Goal: Task Accomplishment & Management: Complete application form

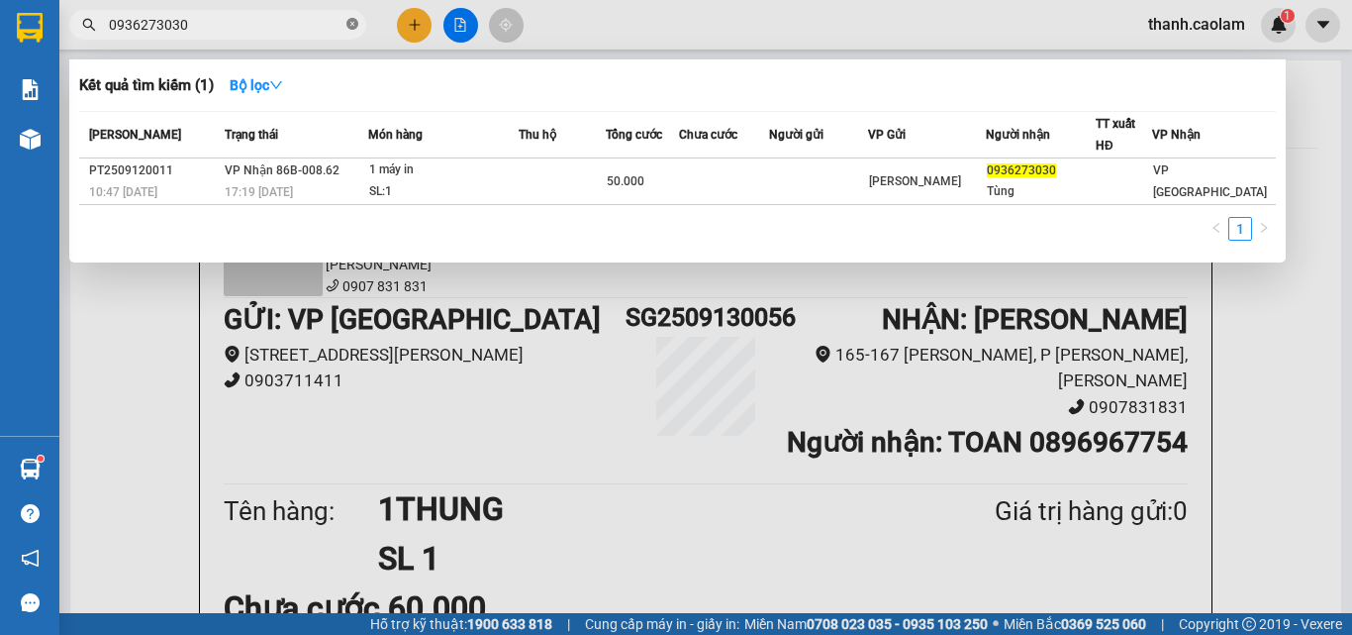
click at [355, 27] on icon "close-circle" at bounding box center [353, 24] width 12 height 12
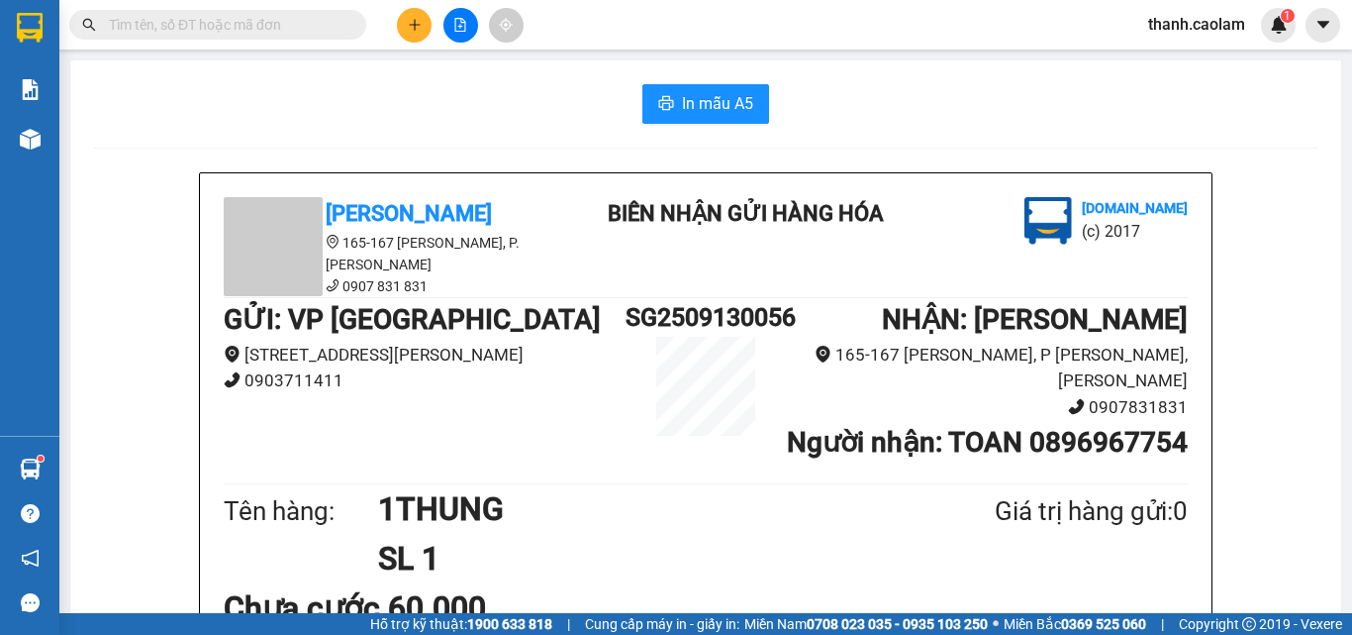
click at [283, 27] on input "text" at bounding box center [226, 25] width 234 height 22
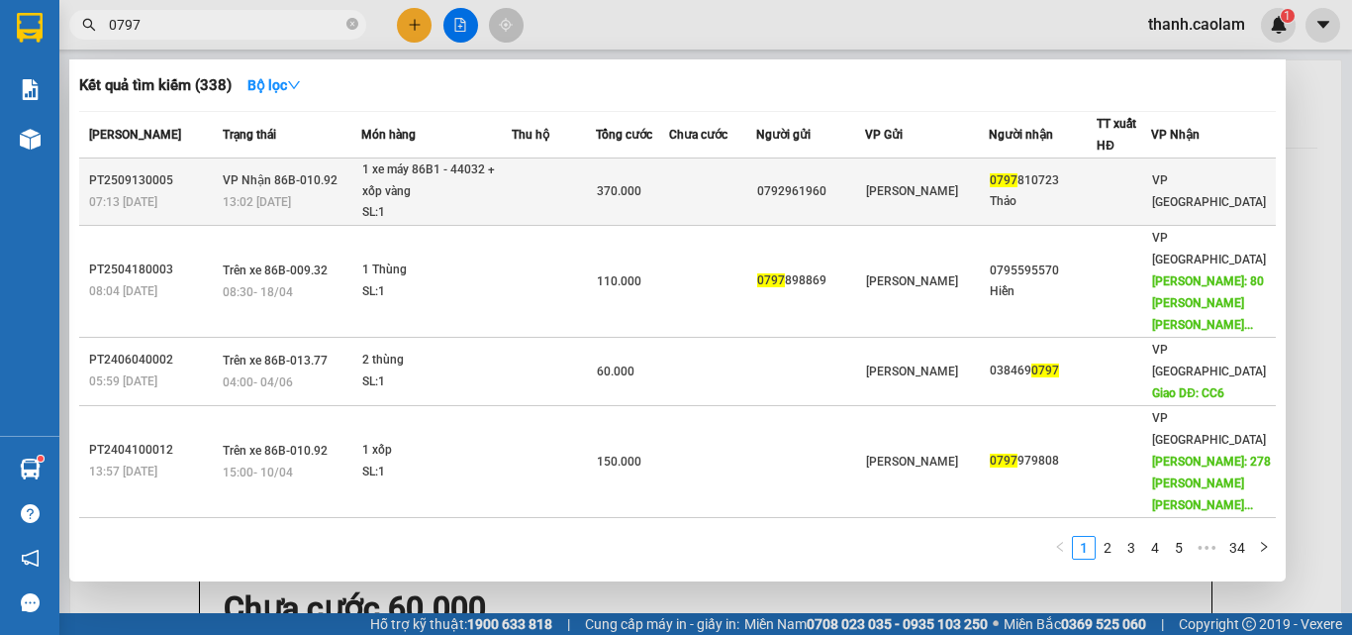
type input "0797"
click at [1024, 201] on div "Thảo" at bounding box center [1043, 201] width 106 height 21
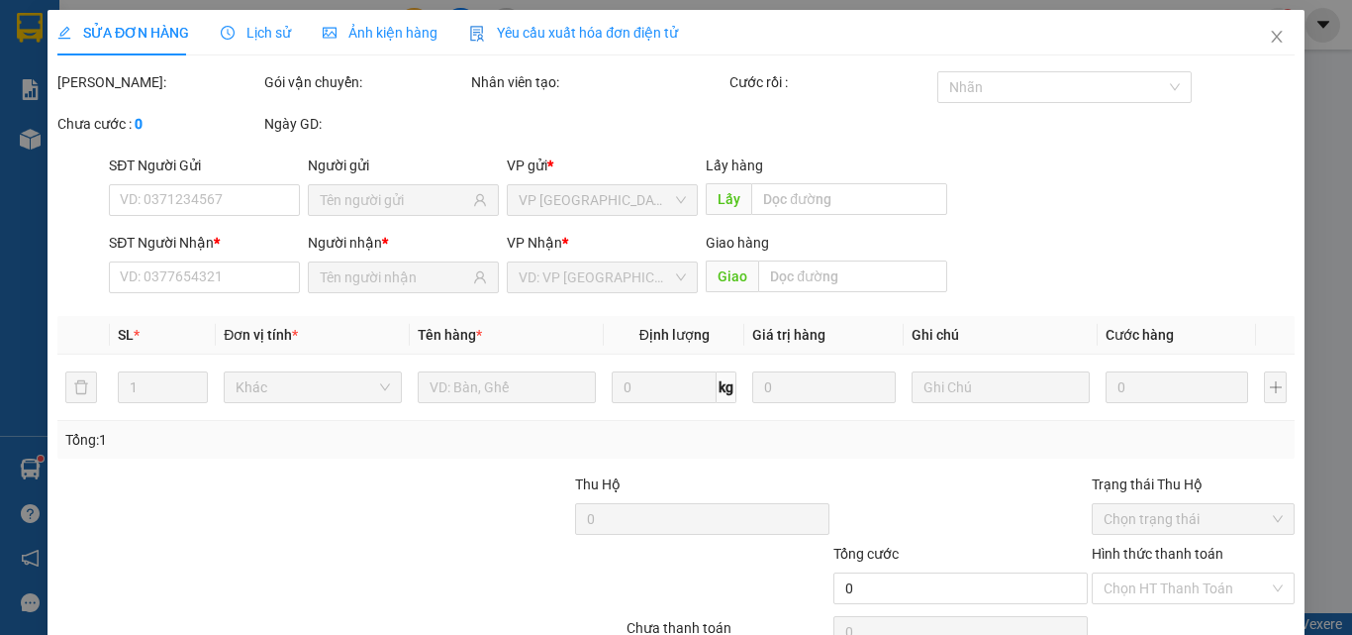
type input "0792961960"
type input "0797810723"
type input "Thảo"
type input "370.000"
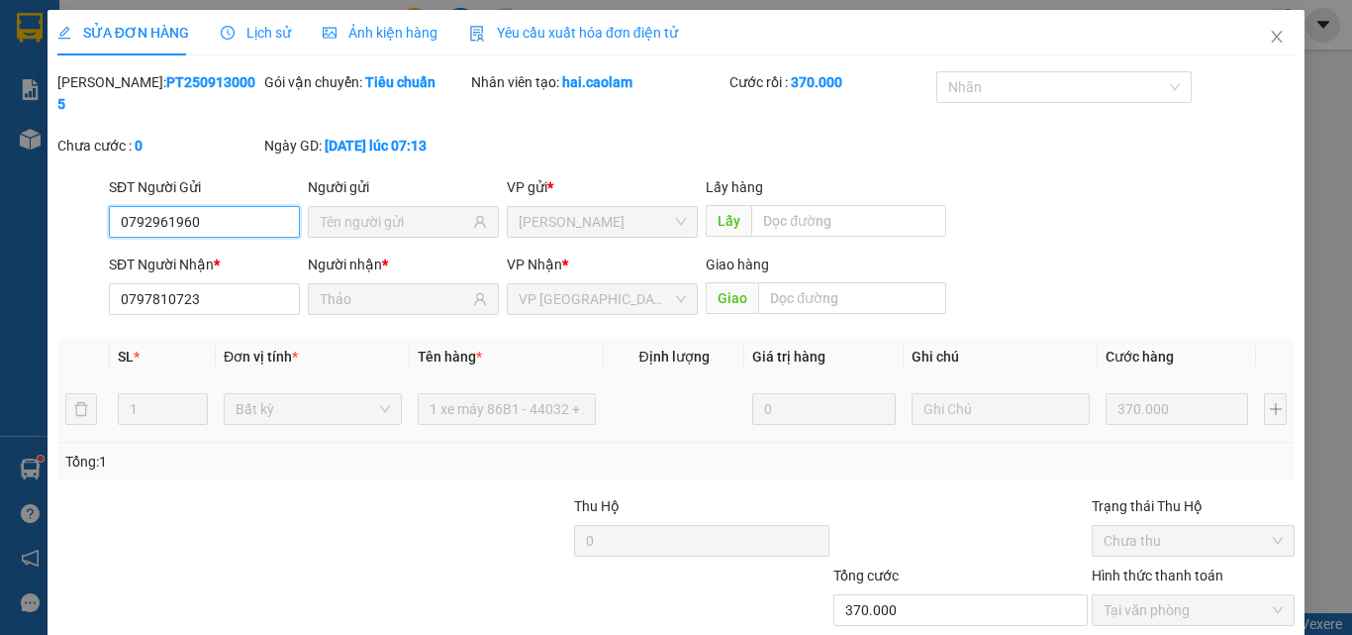
scroll to position [102, 0]
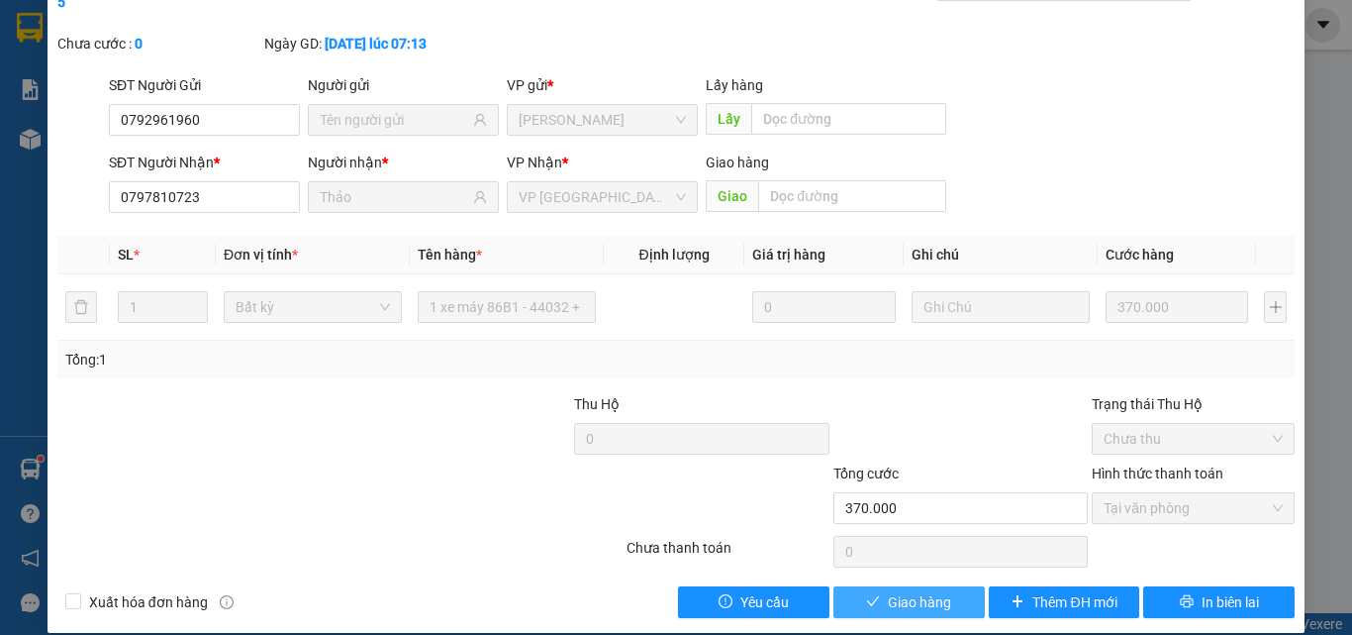
click at [912, 591] on span "Giao hàng" at bounding box center [919, 602] width 63 height 22
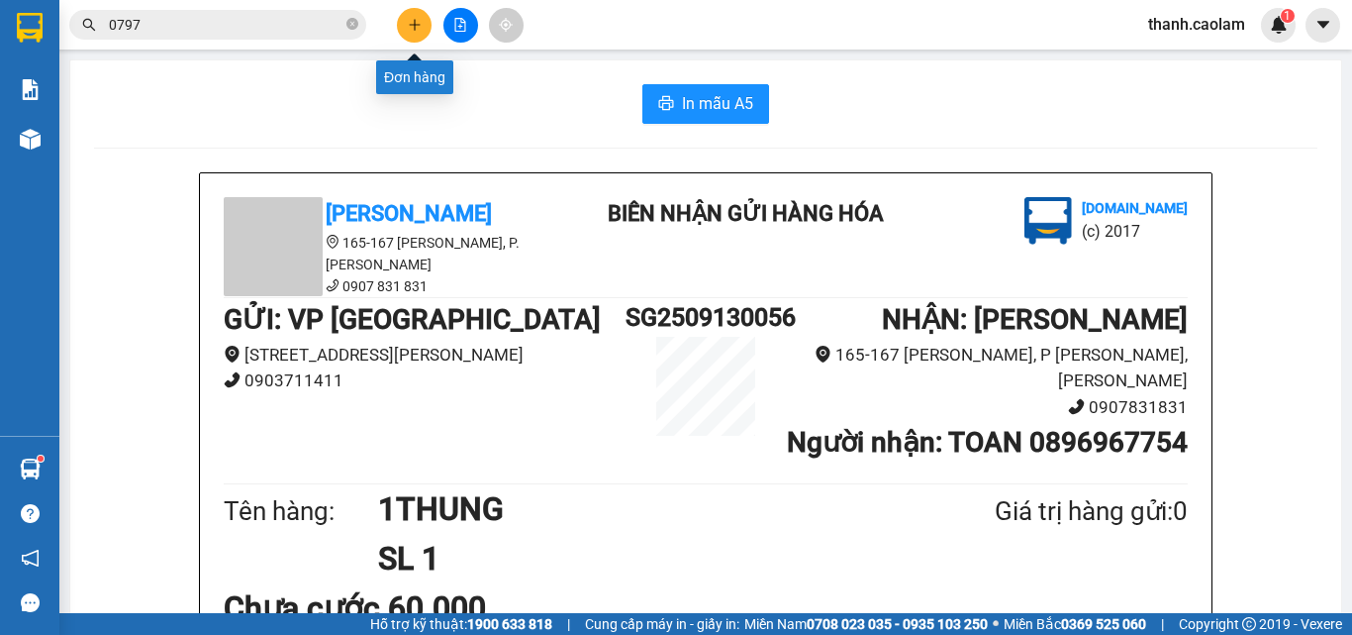
click at [408, 22] on icon "plus" at bounding box center [415, 25] width 14 height 14
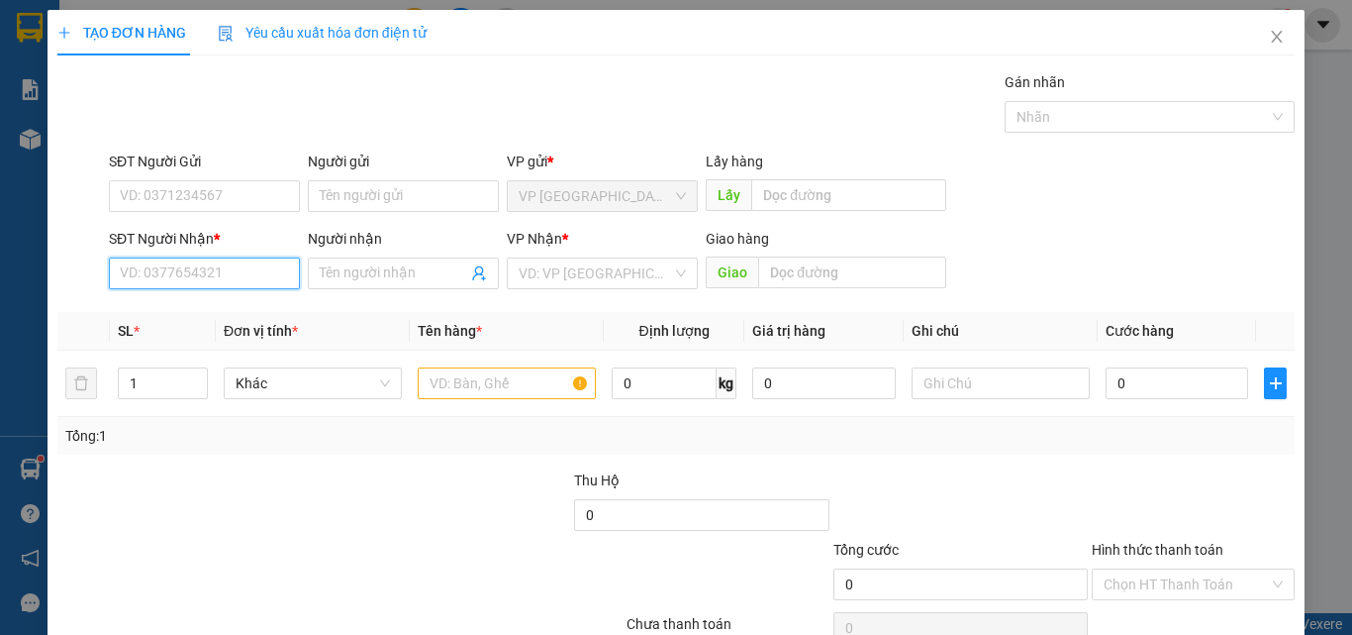
click at [249, 272] on input "SĐT Người Nhận *" at bounding box center [204, 273] width 191 height 32
type input "0915447720"
click at [230, 309] on div "0915447720 - VŨ" at bounding box center [202, 313] width 165 height 22
type input "VŨ"
type input "0915447720"
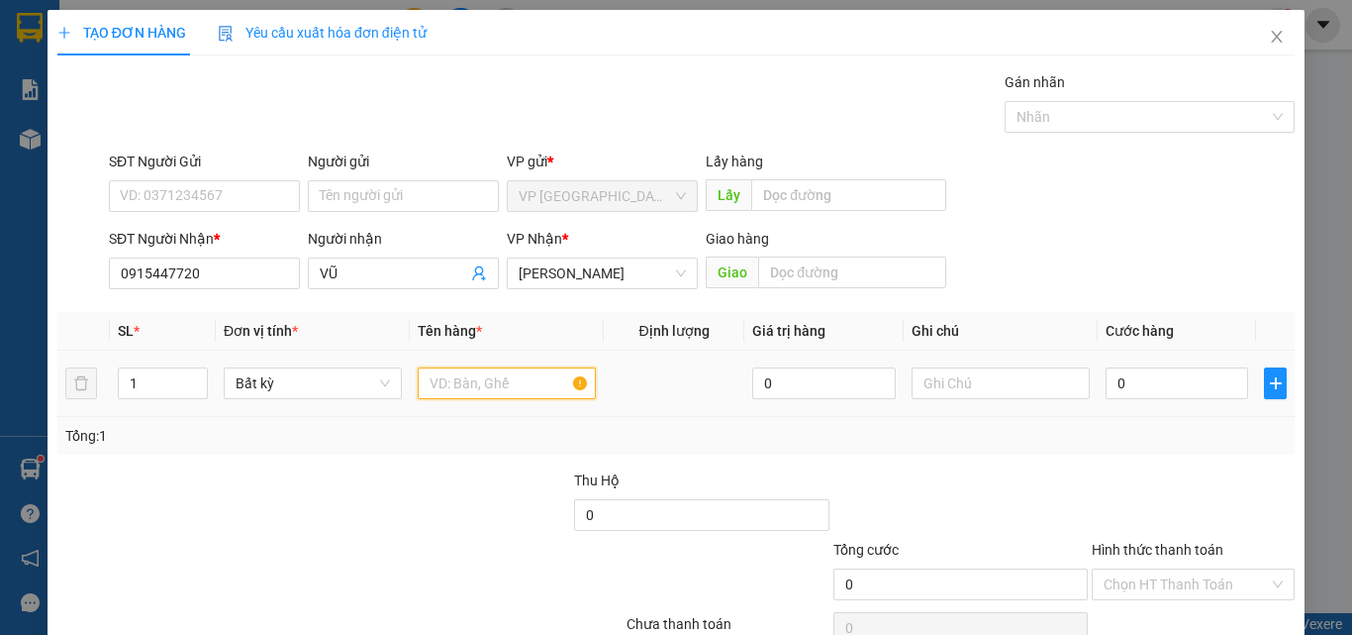
click at [445, 385] on input "text" at bounding box center [507, 383] width 178 height 32
type input "1 KIEN"
click at [1206, 387] on input "0" at bounding box center [1177, 383] width 143 height 32
type input "3"
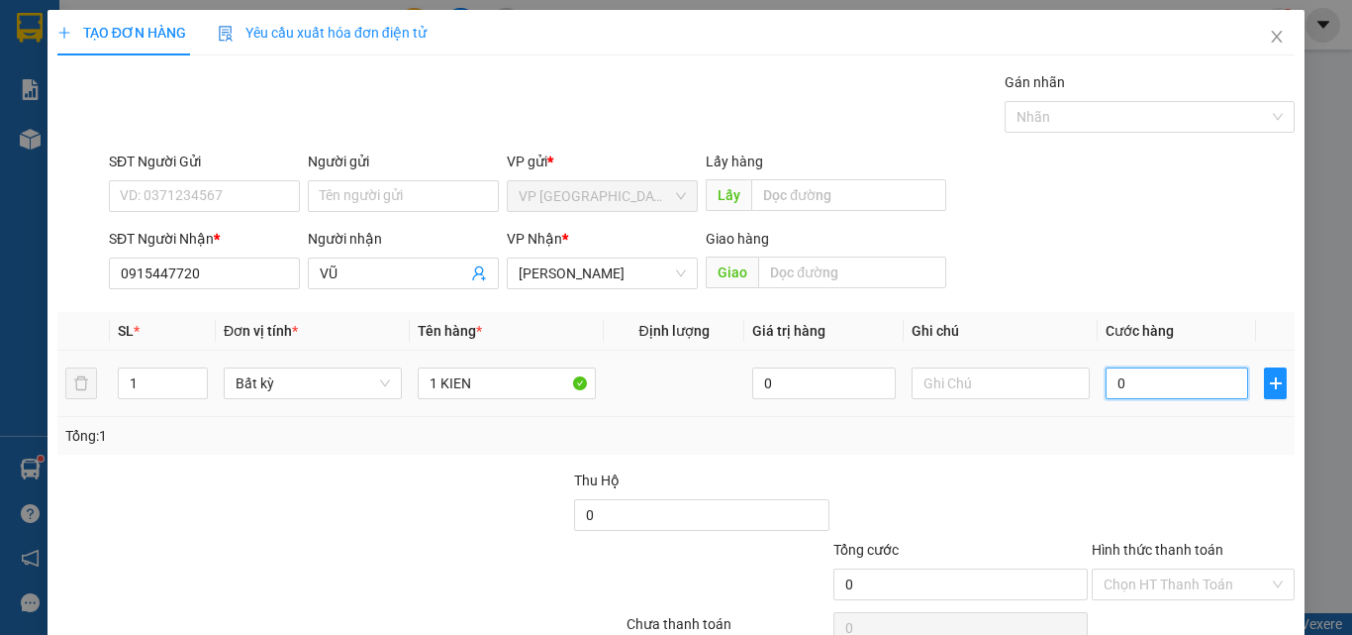
type input "3"
type input "30"
type input "300"
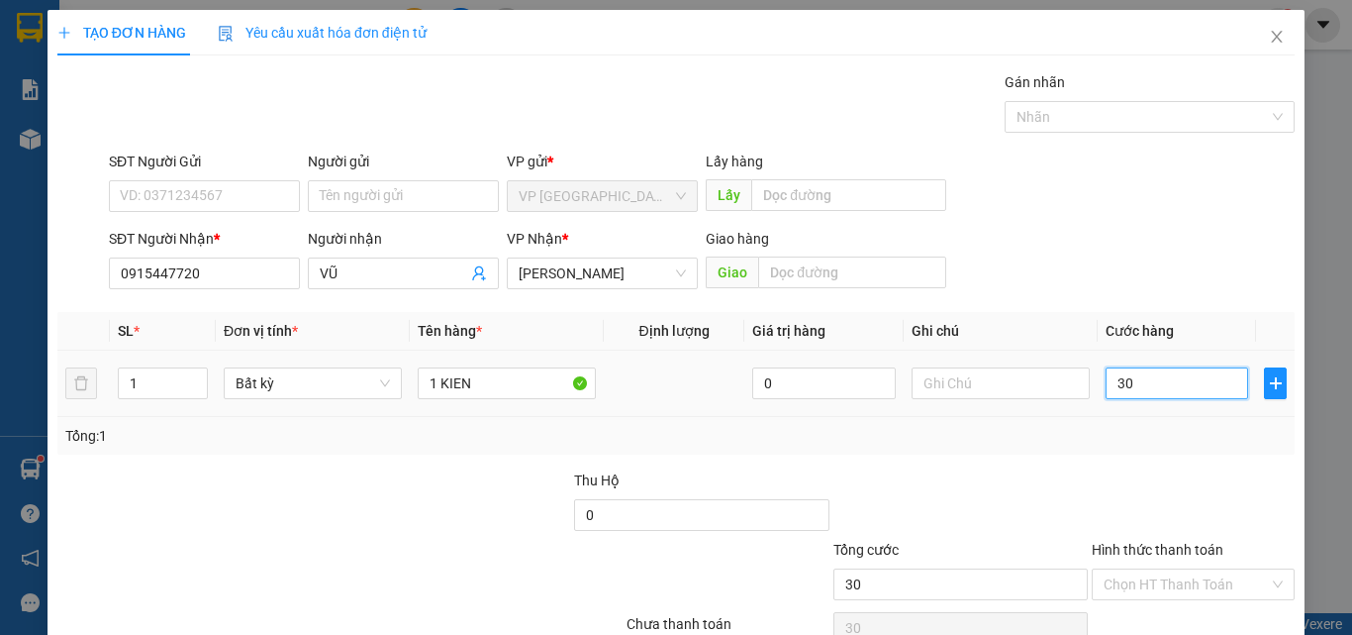
type input "300"
type input "3.000"
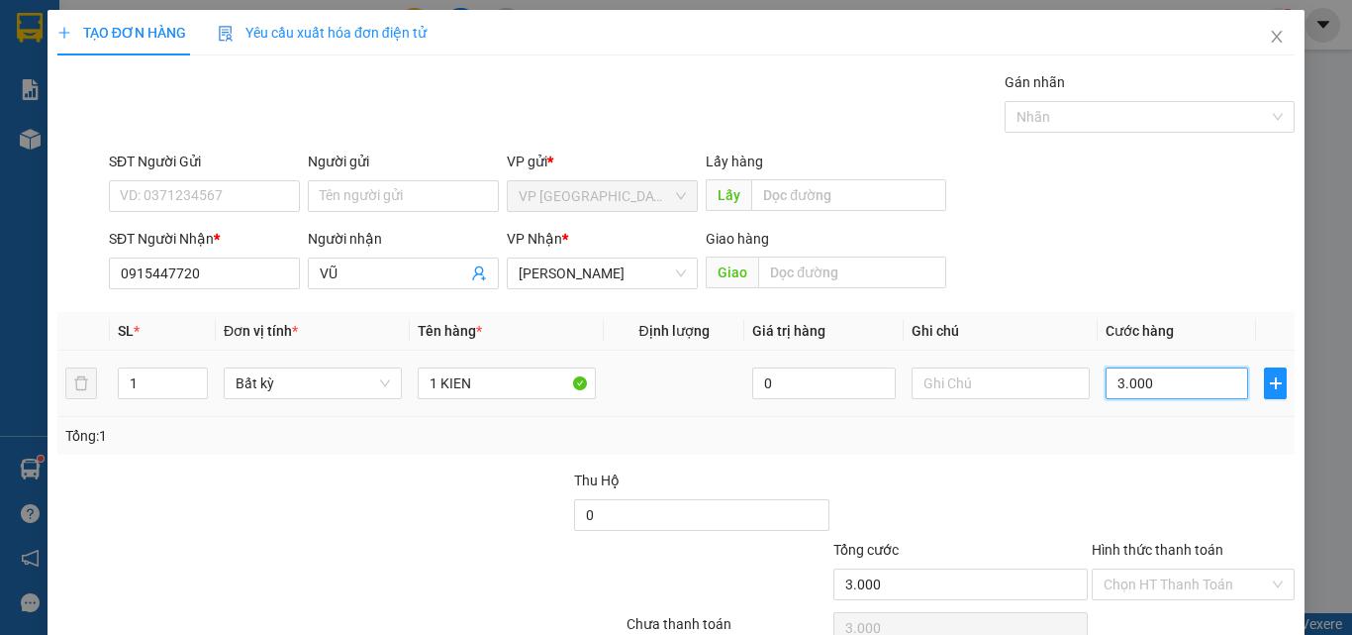
type input "30.000"
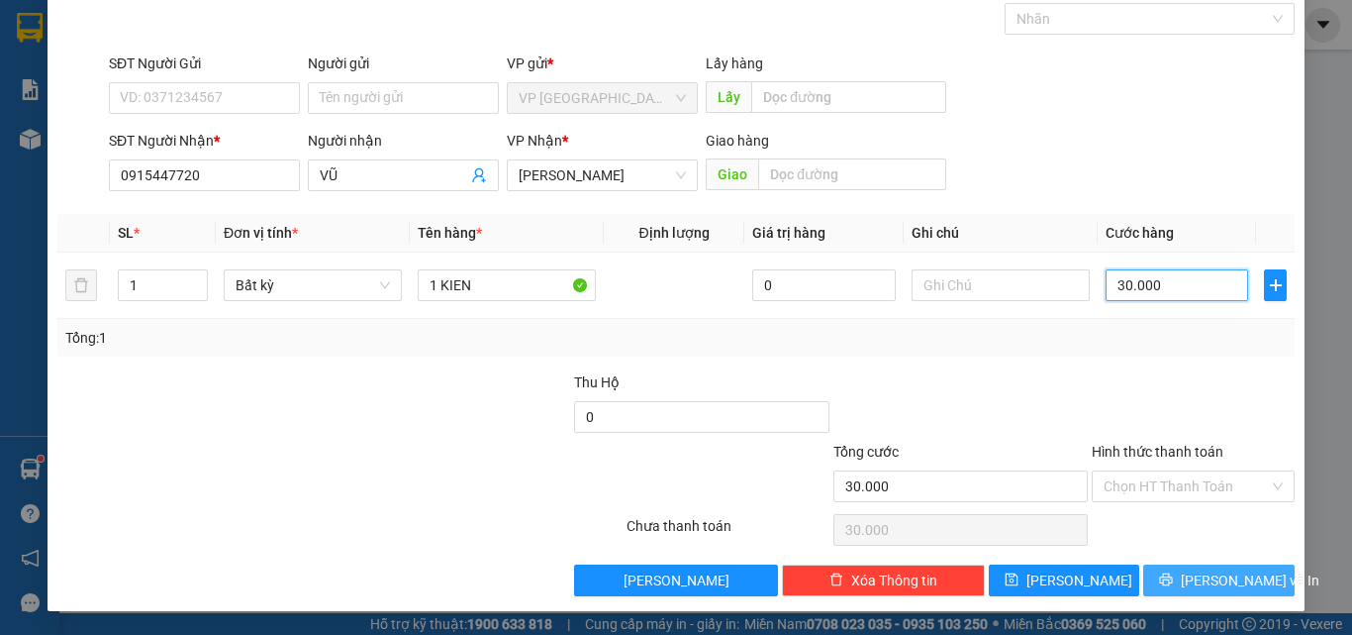
type input "30.000"
click at [1160, 564] on button "[PERSON_NAME] và In" at bounding box center [1219, 580] width 151 height 32
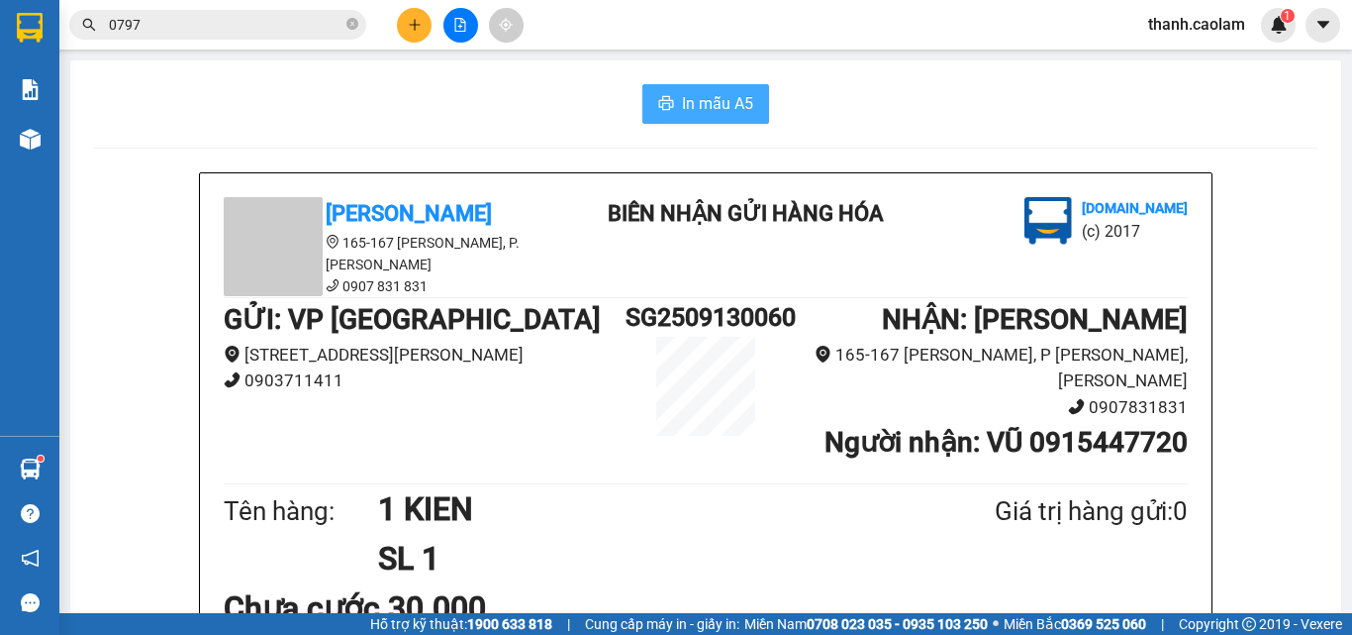
click at [701, 105] on span "In mẫu A5" at bounding box center [717, 103] width 71 height 25
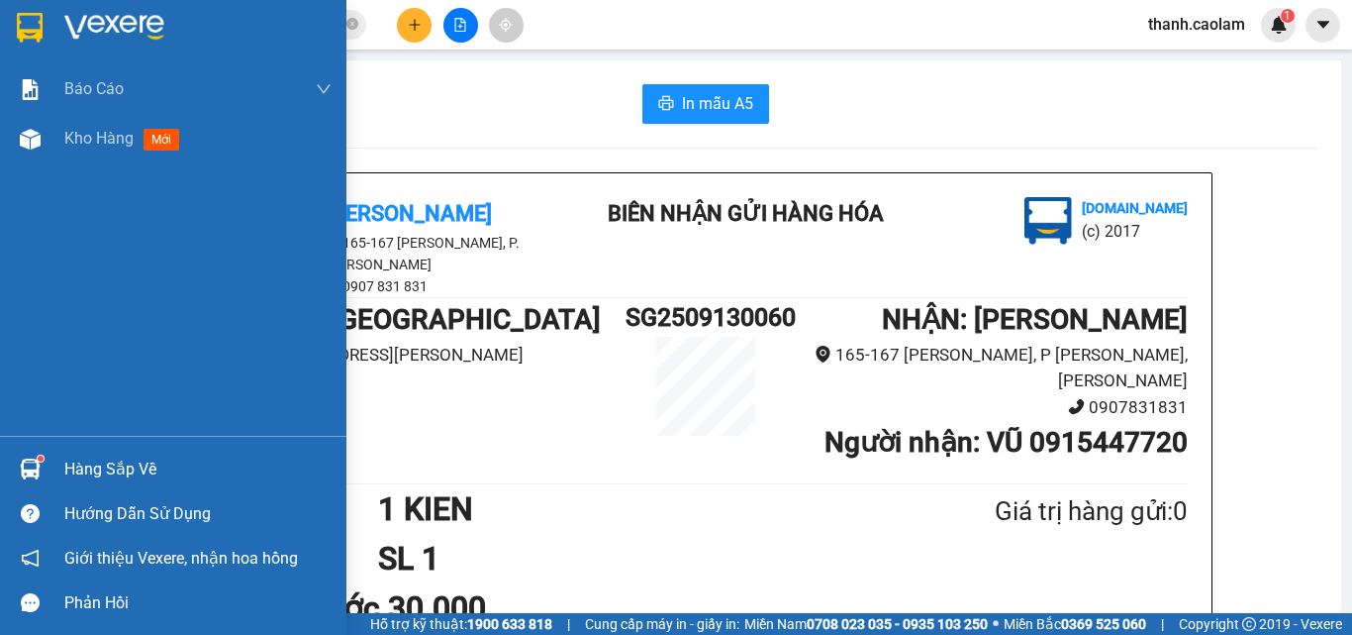
click at [22, 28] on img at bounding box center [30, 28] width 26 height 30
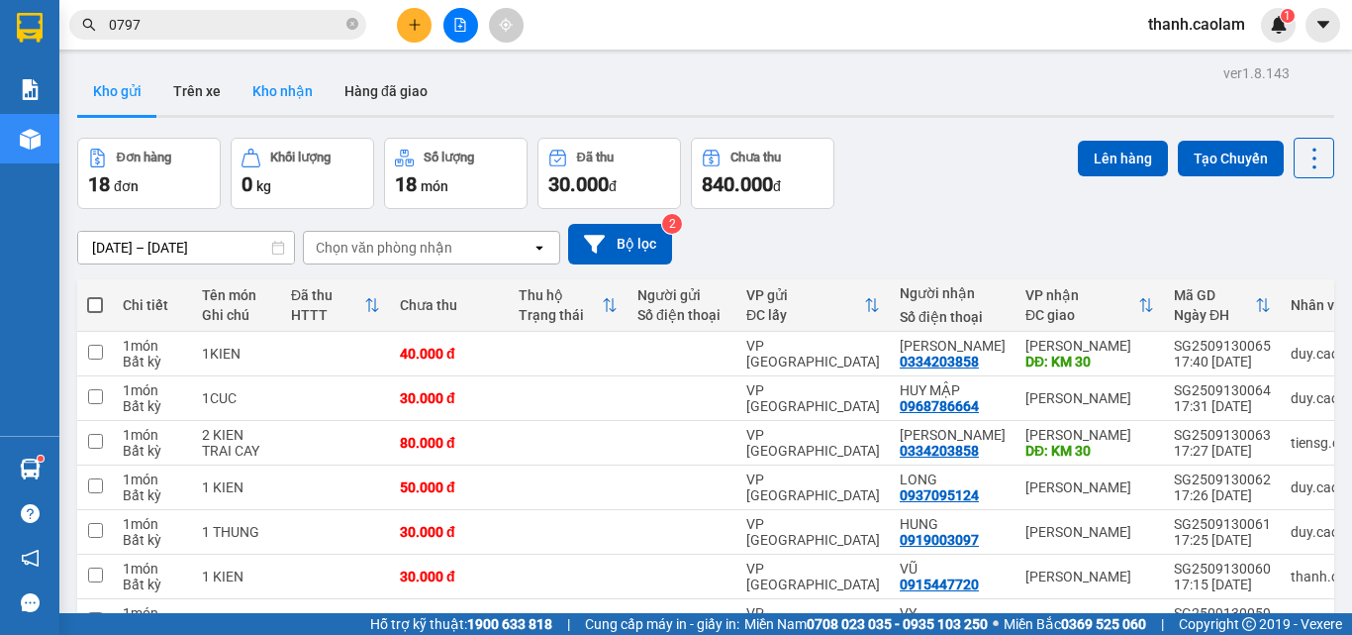
click at [299, 103] on button "Kho nhận" at bounding box center [283, 91] width 92 height 48
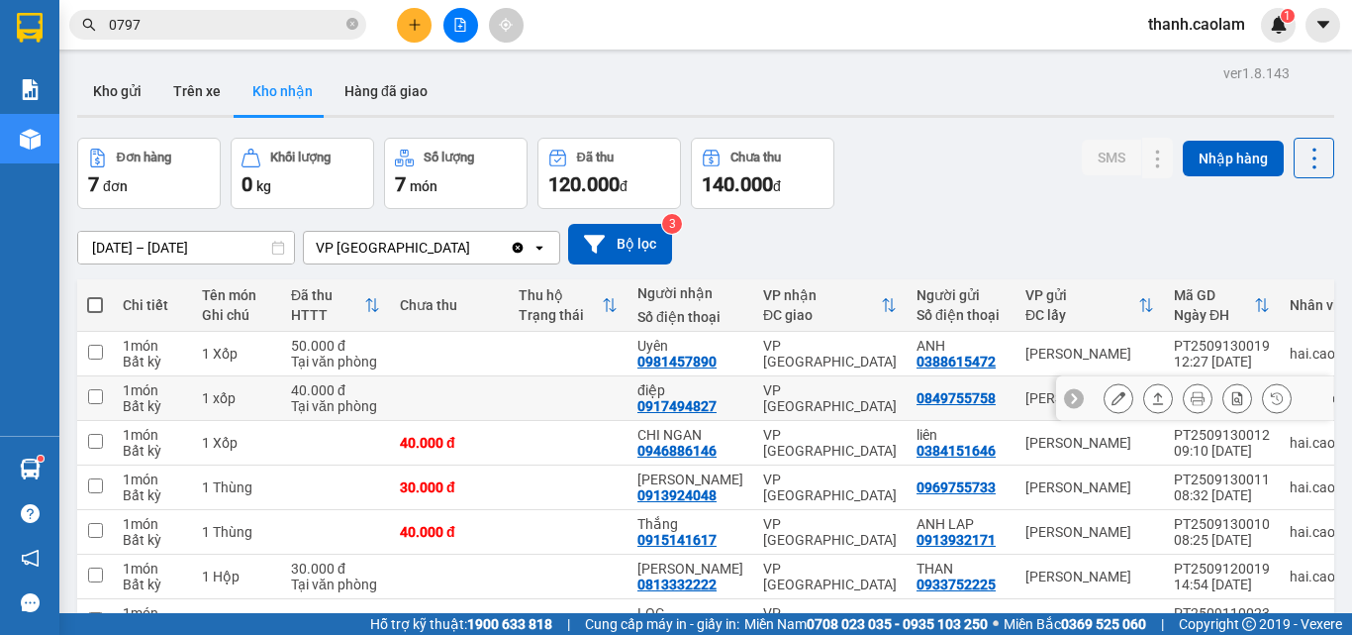
scroll to position [120, 0]
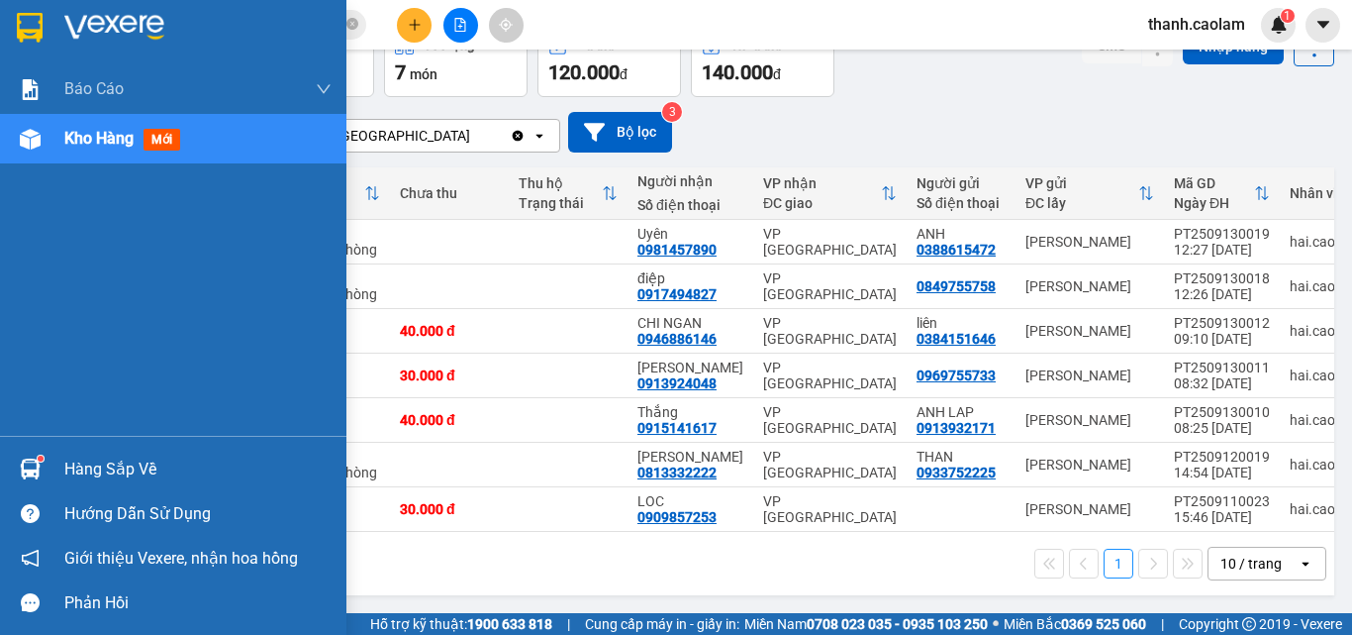
click at [119, 134] on span "Kho hàng" at bounding box center [98, 138] width 69 height 19
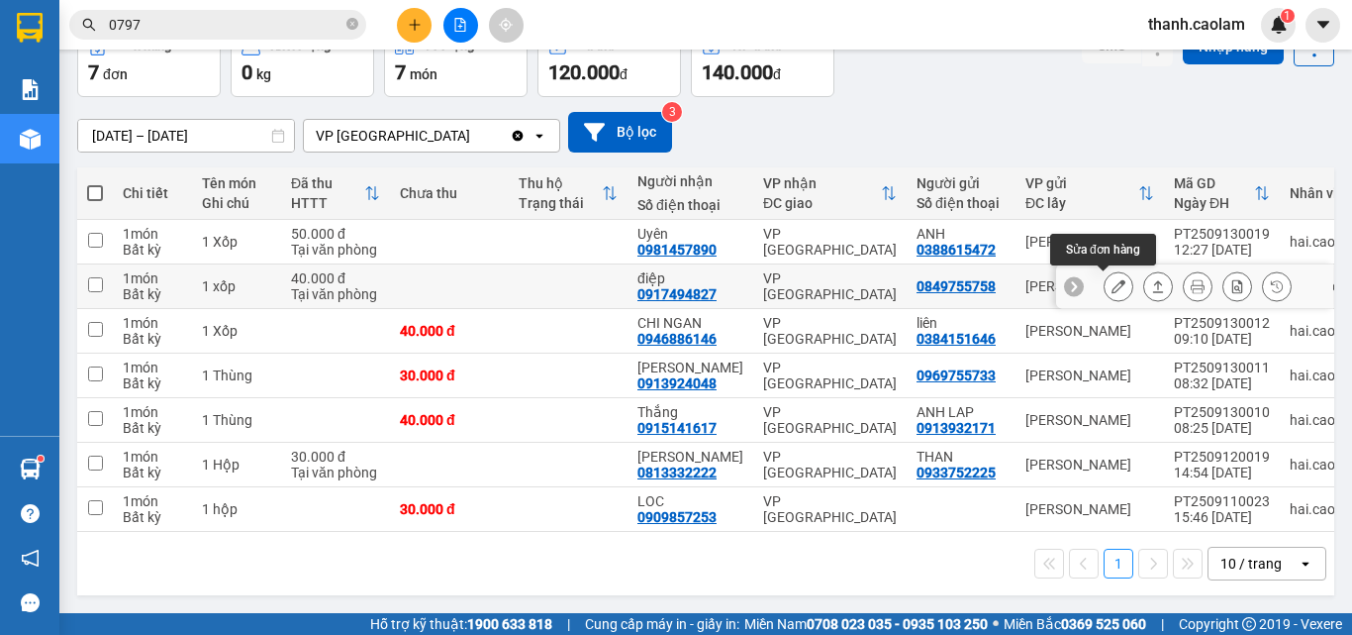
click at [1112, 279] on icon at bounding box center [1119, 286] width 14 height 14
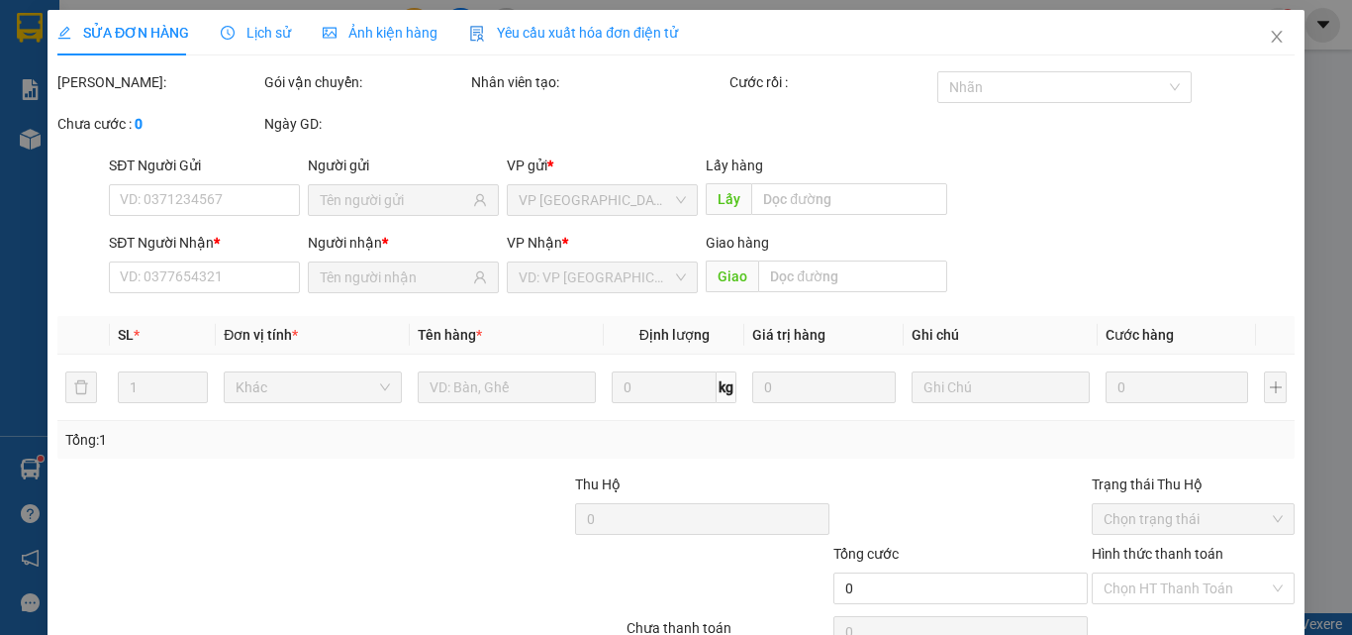
type input "0849755758"
type input "0917494827"
type input "điệp"
type input "40.000"
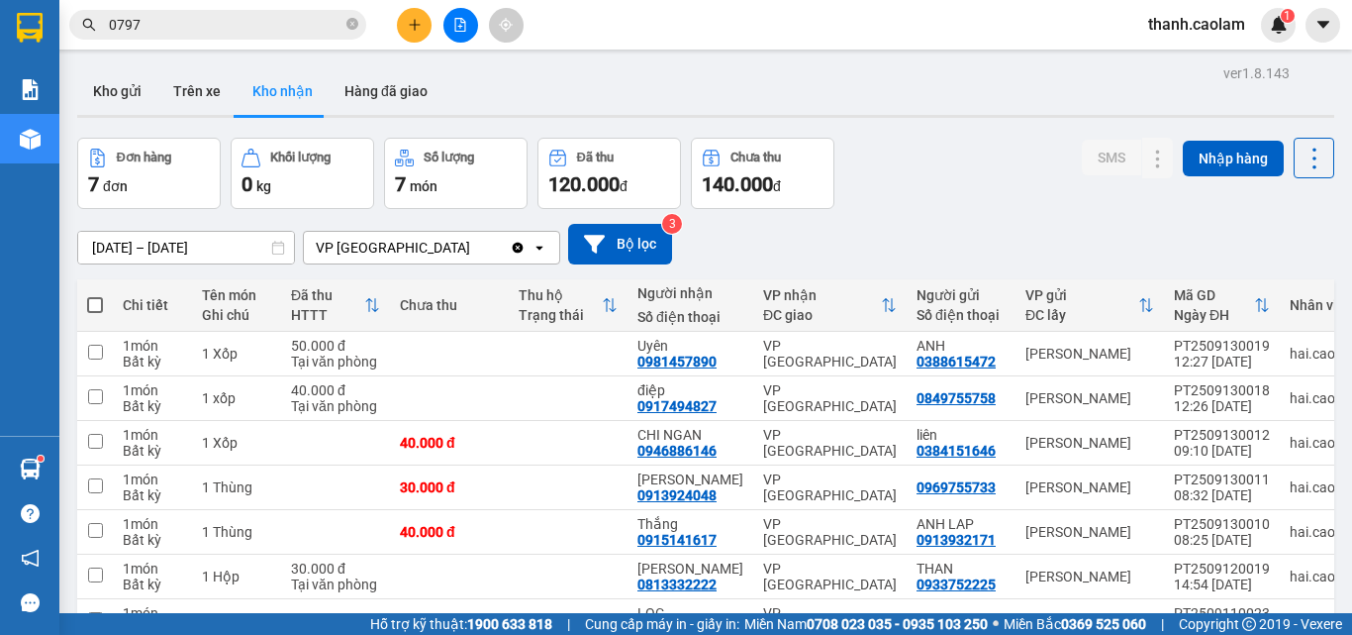
click at [278, 89] on button "Kho nhận" at bounding box center [283, 91] width 92 height 48
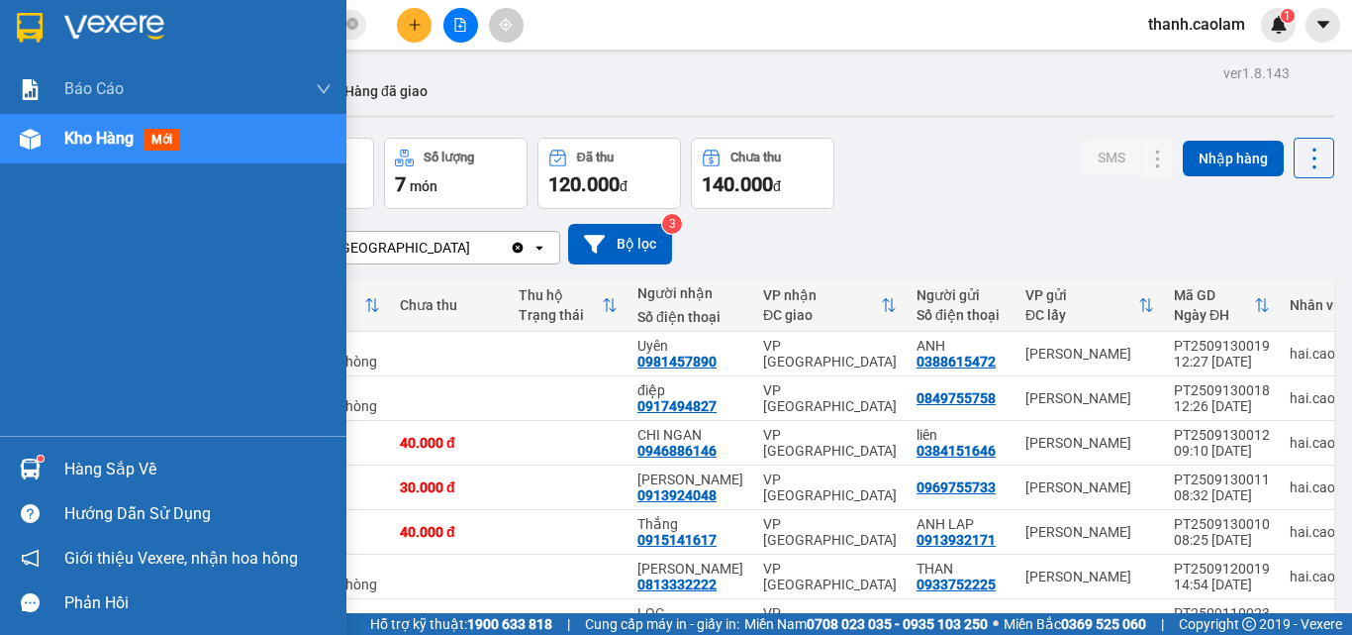
click at [131, 306] on div "Báo cáo BC Tiền NV thu được hàng ngày 2.0. Báo cáo dòng tiền (nhà xe) Báo cáo d…" at bounding box center [173, 249] width 347 height 371
